Goal: Find specific page/section: Find specific page/section

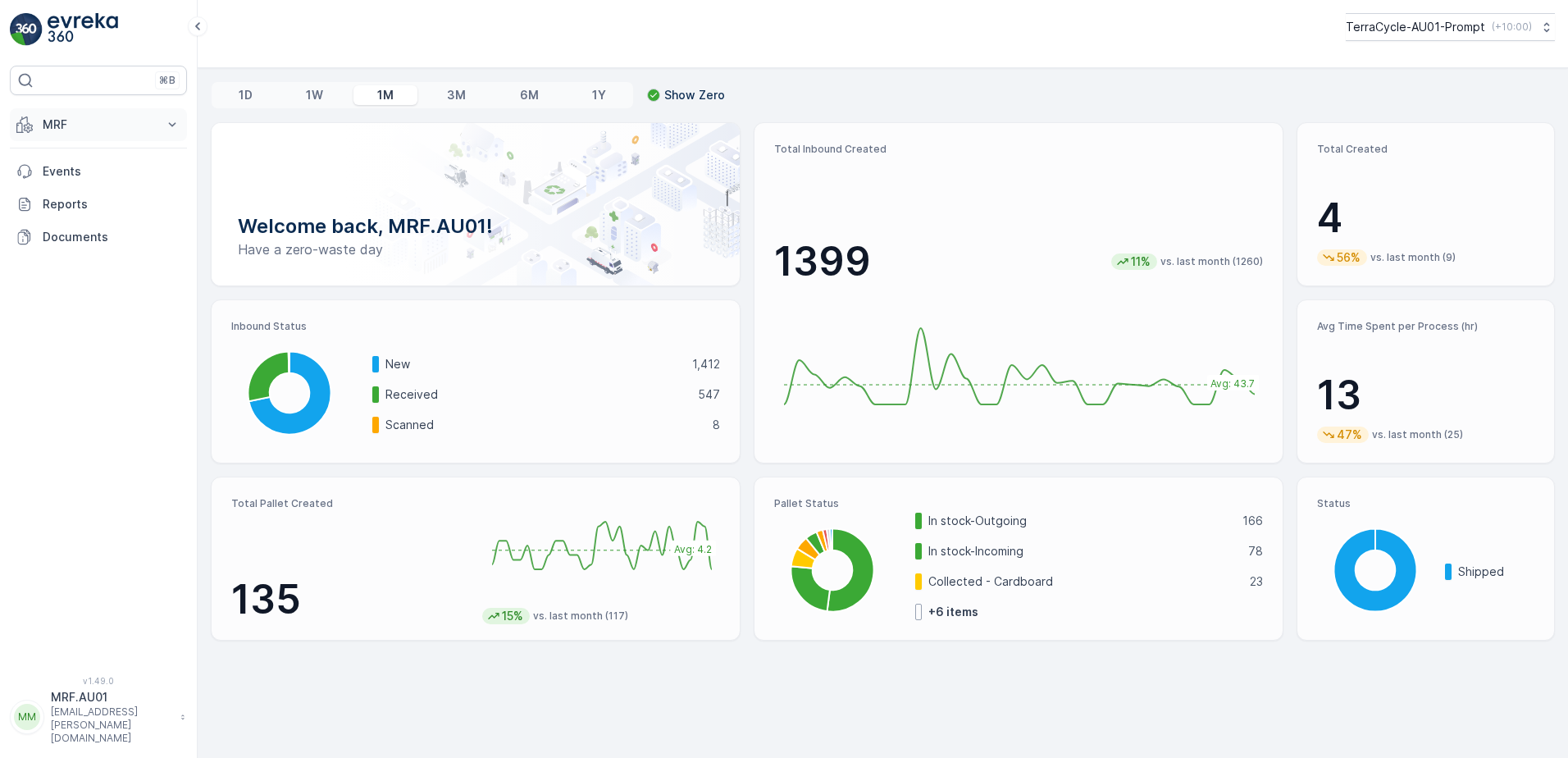
click at [171, 125] on icon at bounding box center [172, 125] width 7 height 4
click at [103, 200] on link "Pallet" at bounding box center [112, 198] width 152 height 23
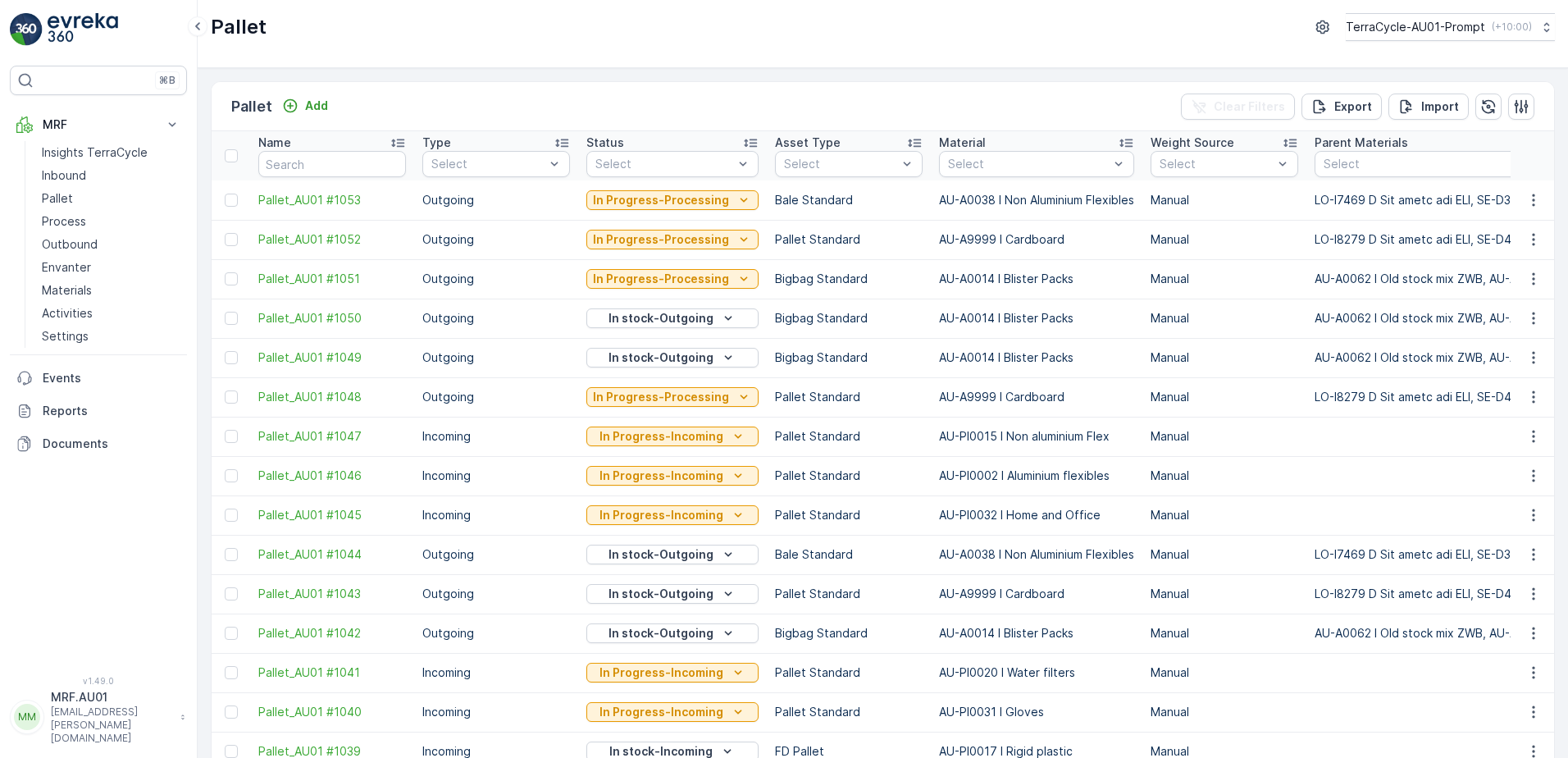
click at [1028, 164] on div at bounding box center [1029, 163] width 164 height 13
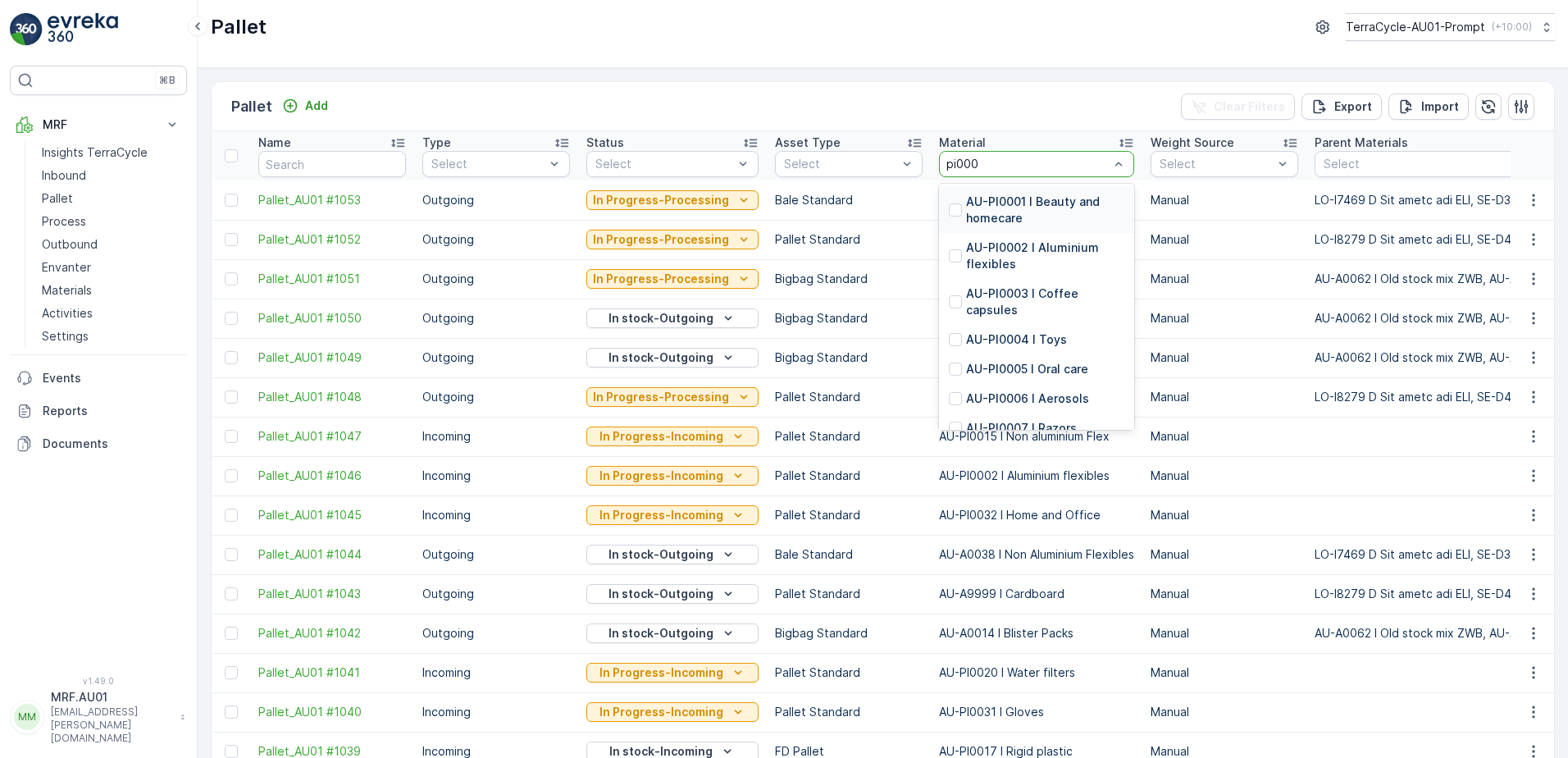
type input "pi0008"
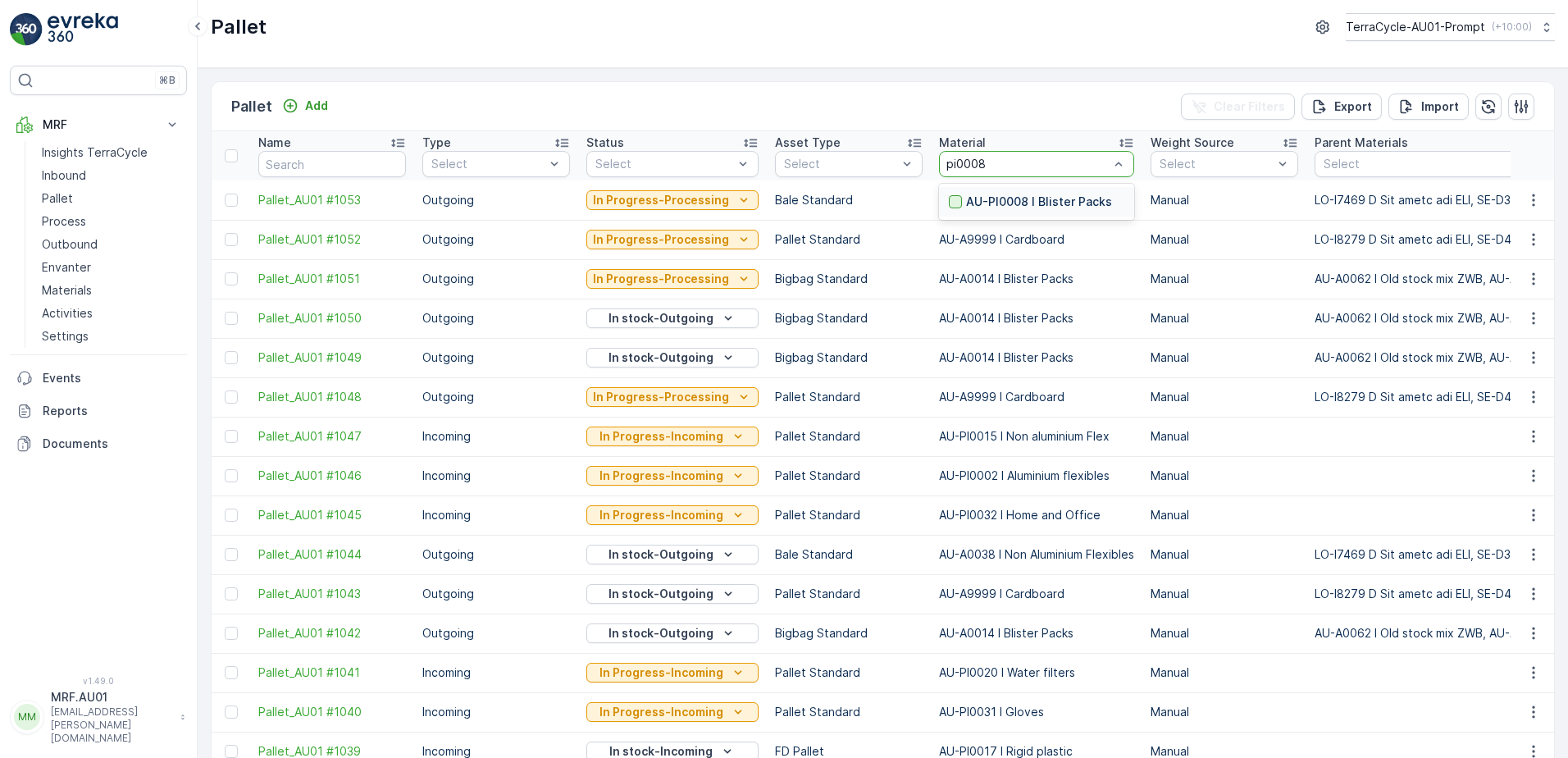
click at [949, 206] on div at bounding box center [954, 202] width 13 height 13
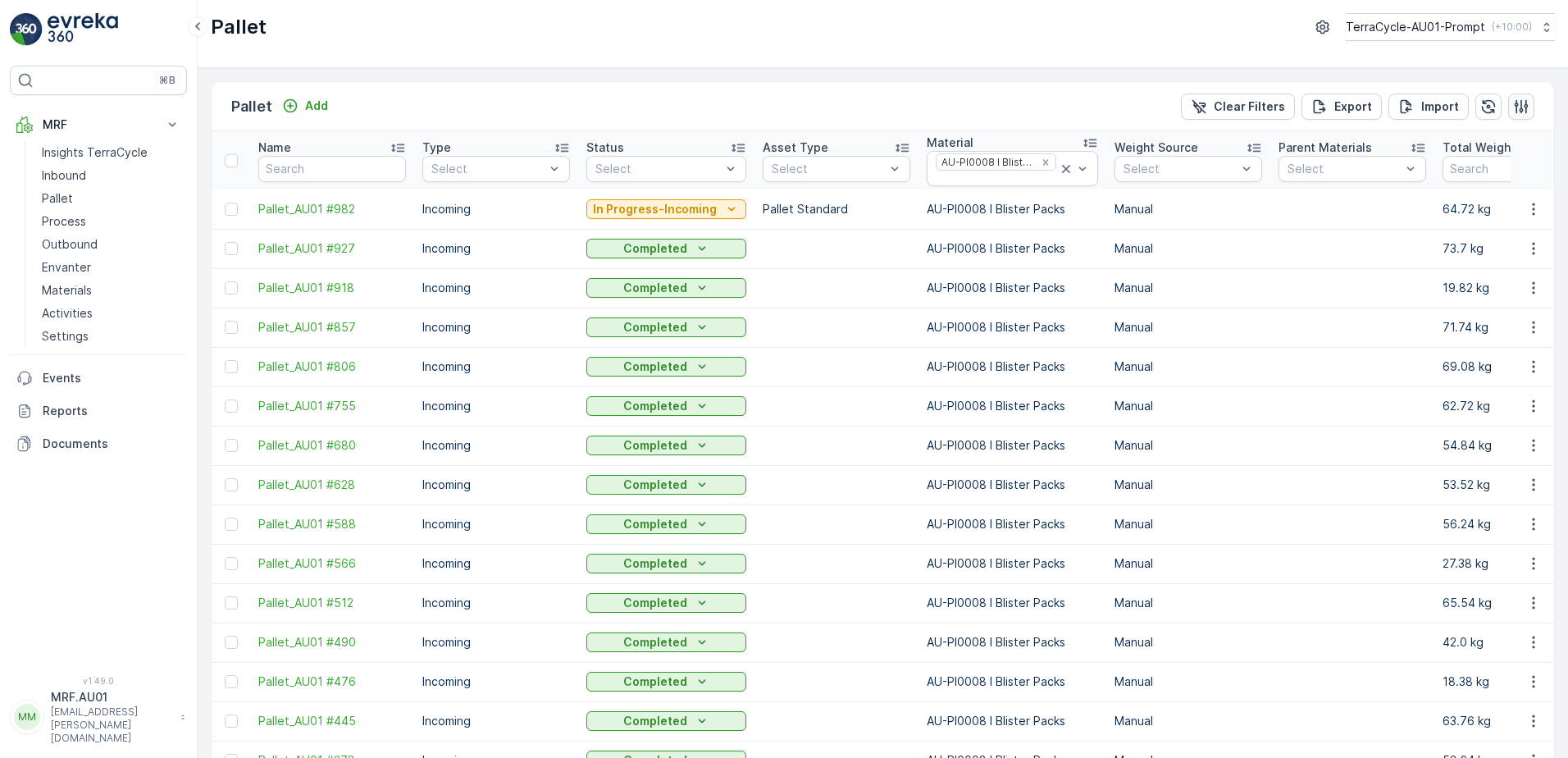
click at [1519, 109] on icon "button" at bounding box center [1522, 106] width 14 height 14
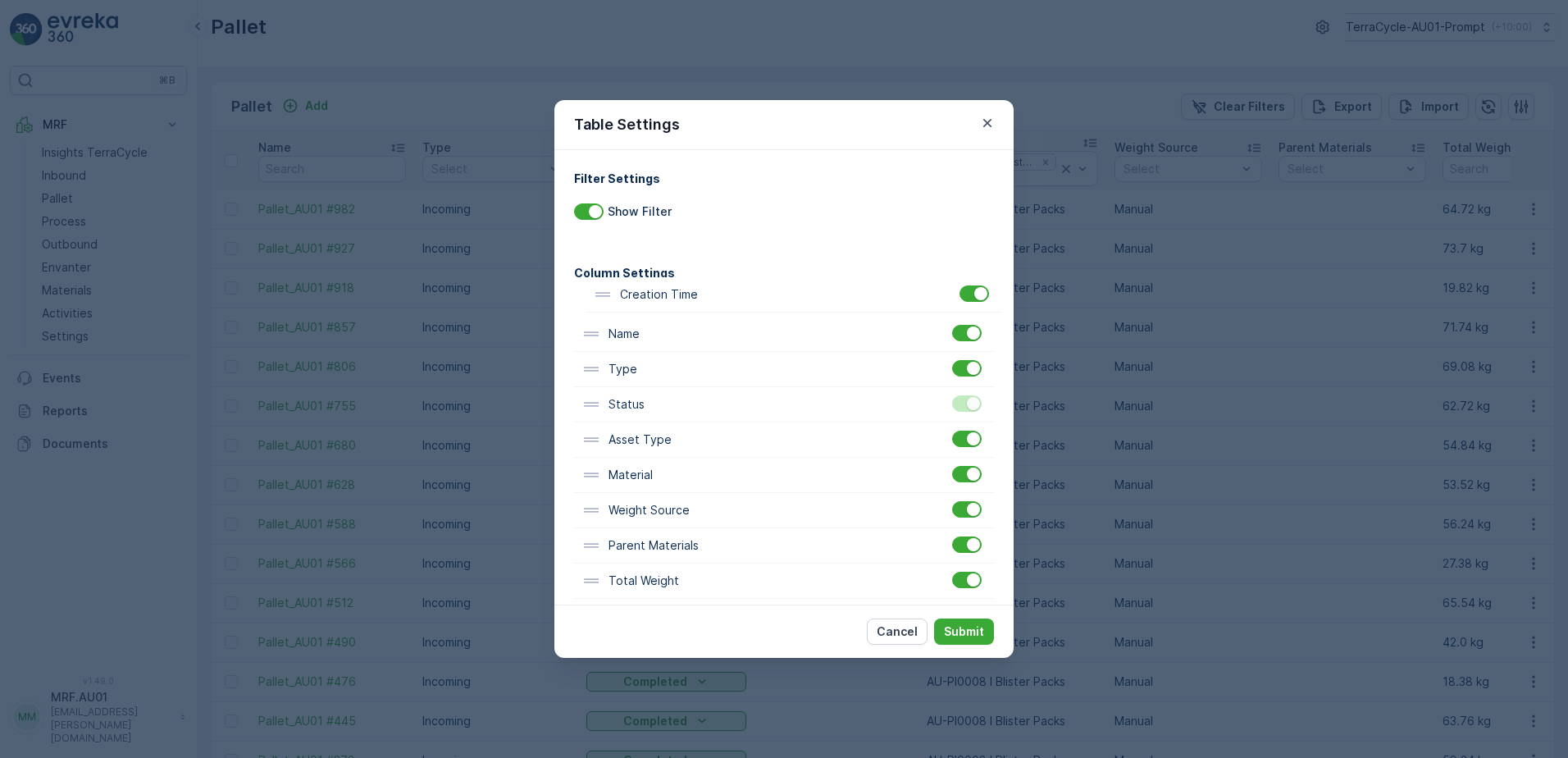
drag, startPoint x: 597, startPoint y: 361, endPoint x: 613, endPoint y: 299, distance: 64.0
click at [613, 299] on div "Name Type Status Asset Type Material Weight Source Parent Materials Total Weigh…" at bounding box center [784, 599] width 420 height 634
click at [951, 626] on p "Submit" at bounding box center [963, 632] width 41 height 17
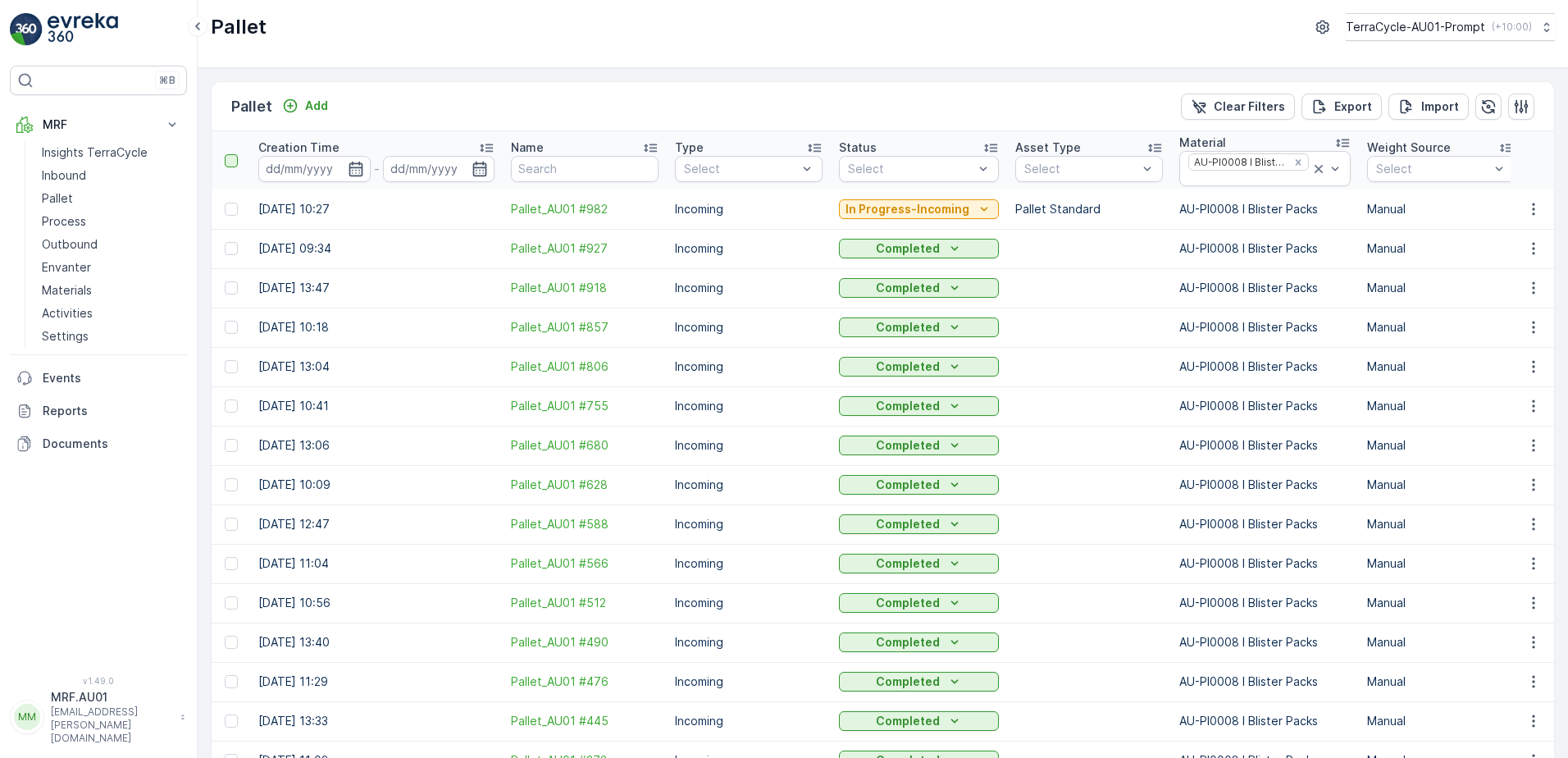
click at [231, 159] on div at bounding box center [230, 160] width 13 height 13
click at [234, 154] on input "checkbox" at bounding box center [234, 154] width 0 height 0
click at [233, 159] on icon at bounding box center [231, 160] width 7 height 5
click at [234, 154] on input "checkbox" at bounding box center [234, 154] width 0 height 0
click at [1356, 109] on p "Export" at bounding box center [1353, 107] width 38 height 17
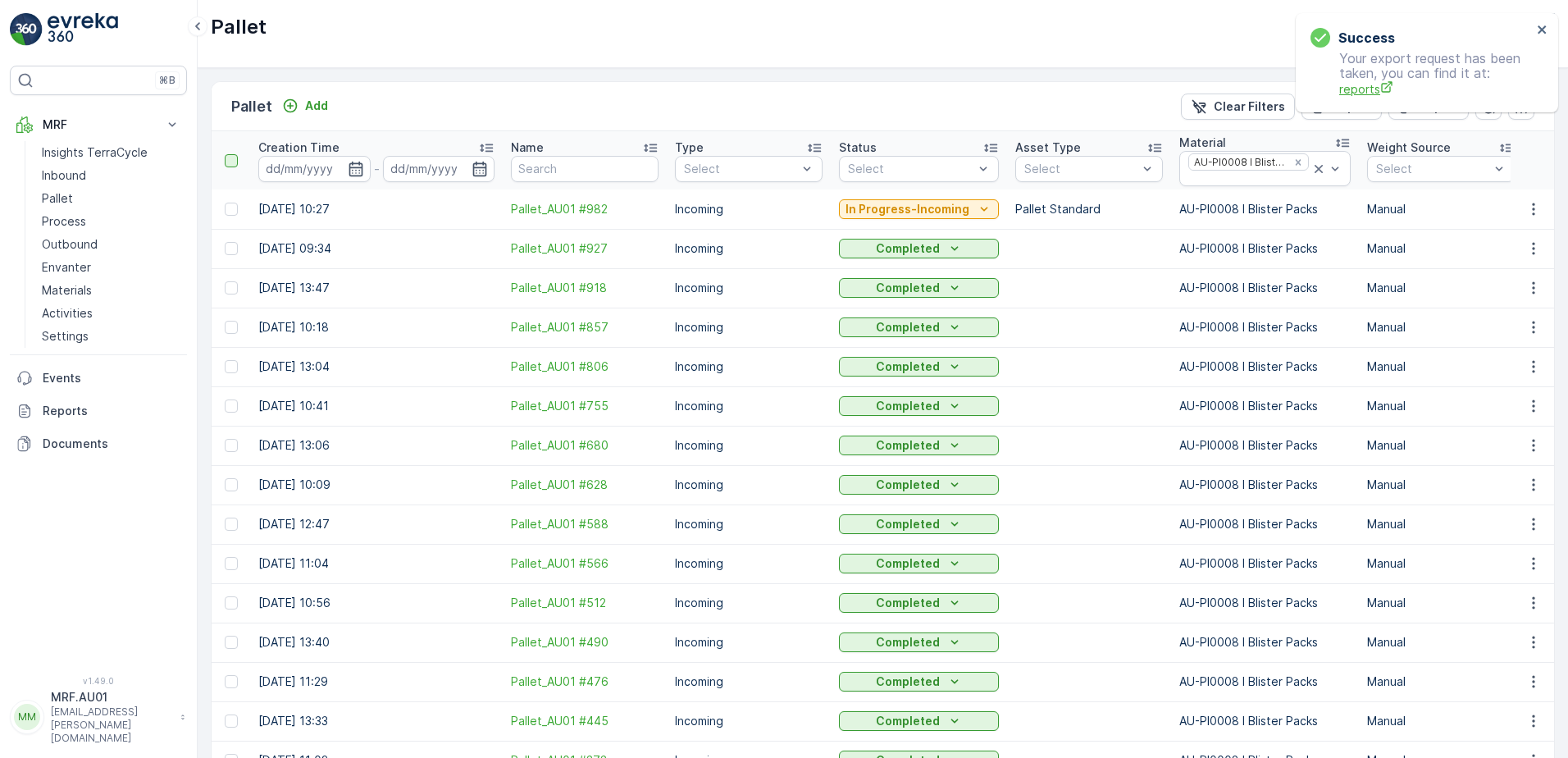
click at [1368, 89] on span "reports" at bounding box center [1435, 88] width 193 height 17
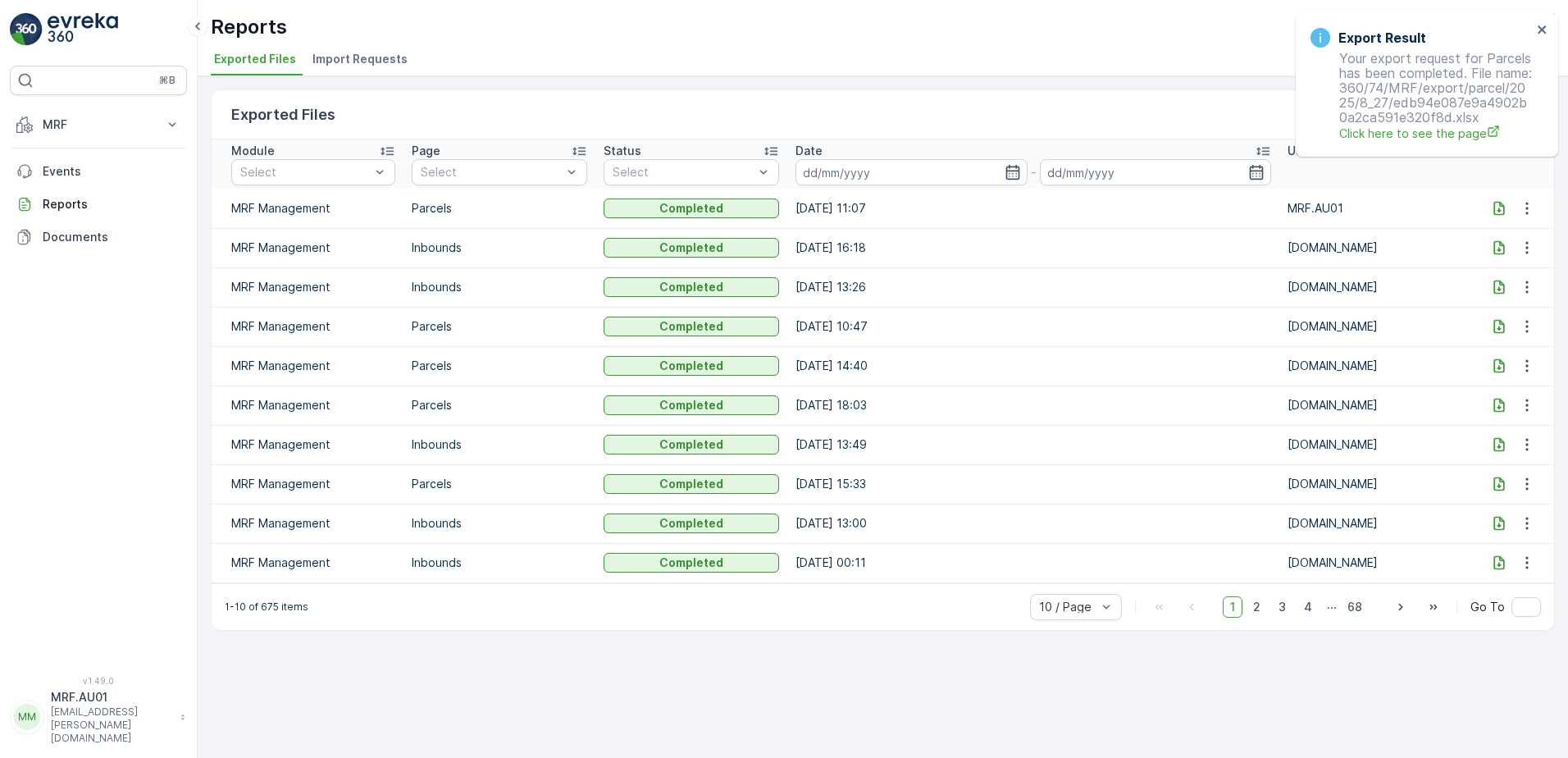
click at [1500, 208] on icon at bounding box center [1499, 208] width 17 height 17
